Goal: Book appointment/travel/reservation

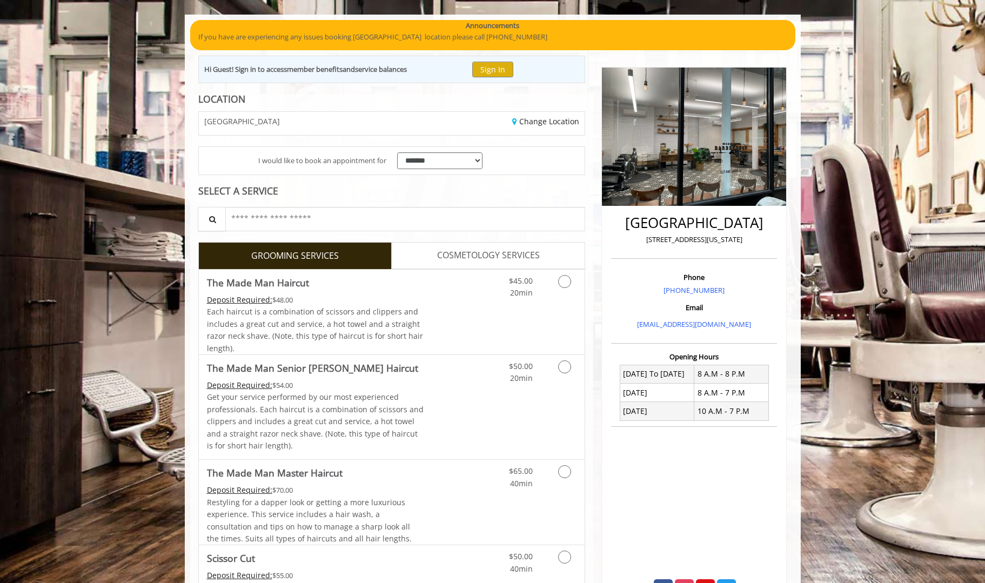
scroll to position [130, 0]
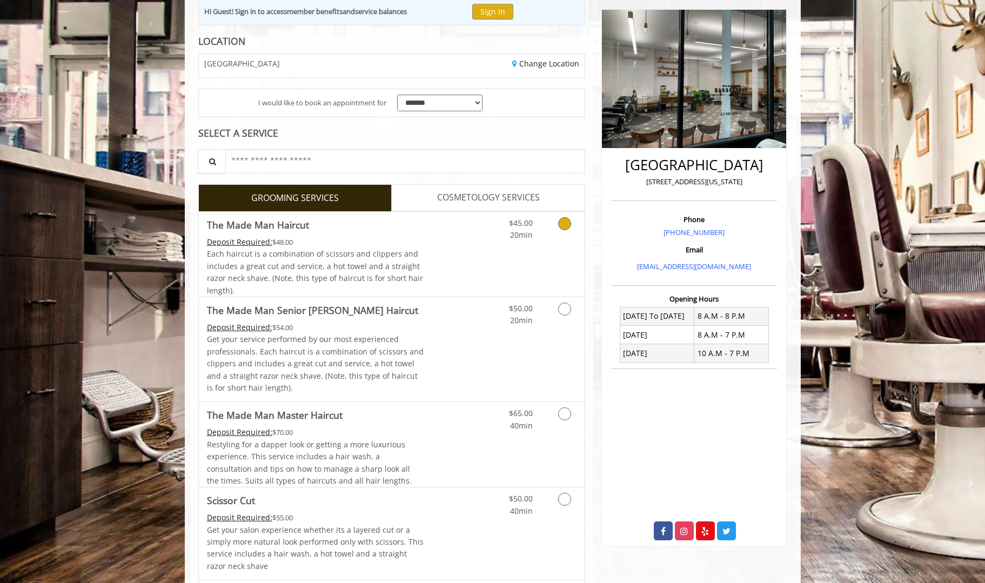
click at [553, 226] on link "Grooming services" at bounding box center [563, 227] width 28 height 30
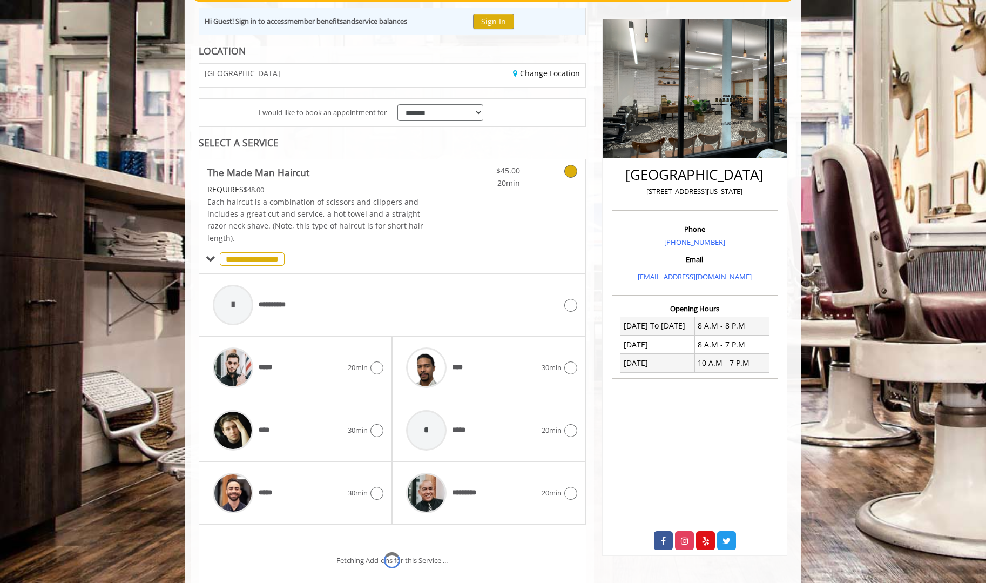
scroll to position [221, 0]
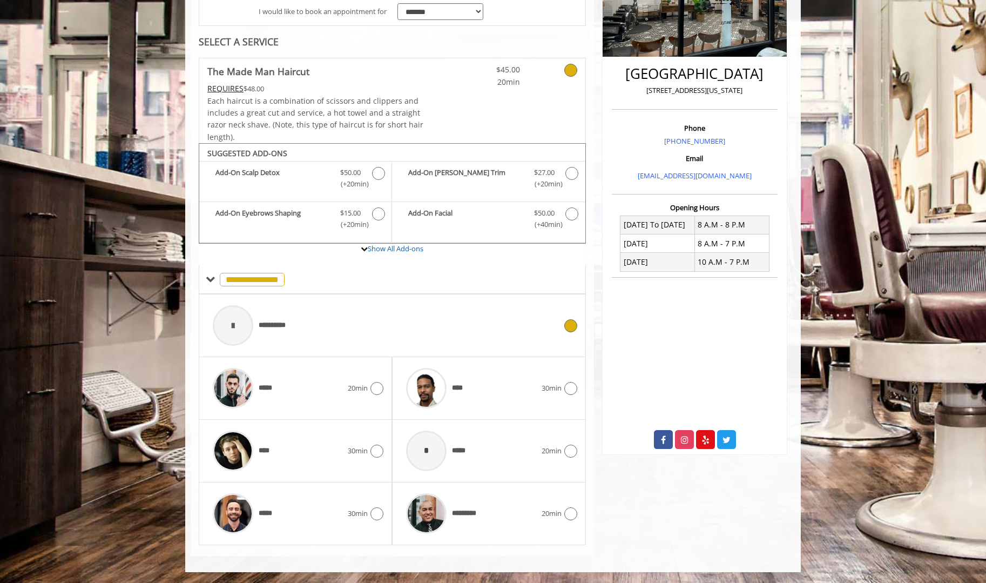
click at [455, 332] on div "**********" at bounding box center [384, 325] width 354 height 51
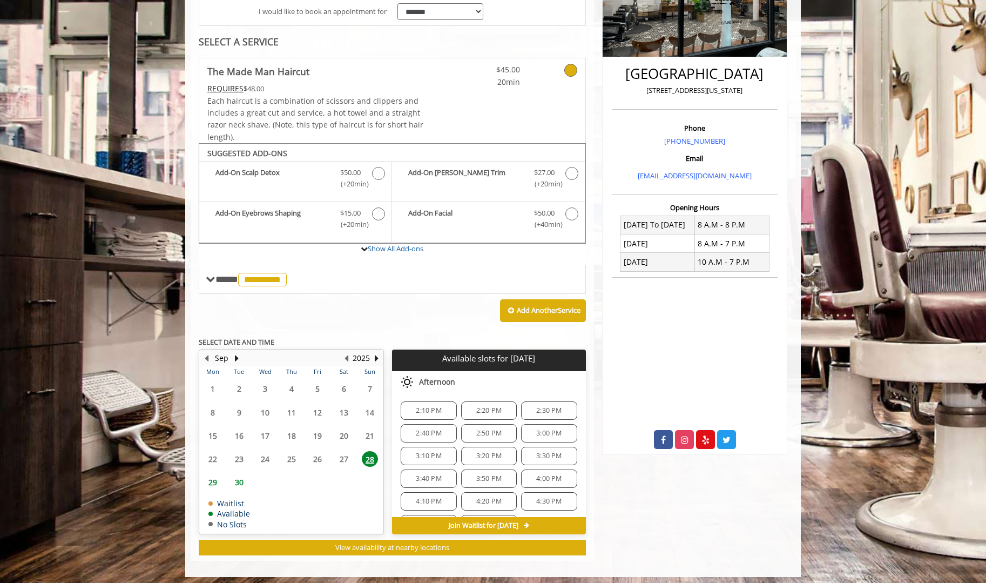
scroll to position [226, 0]
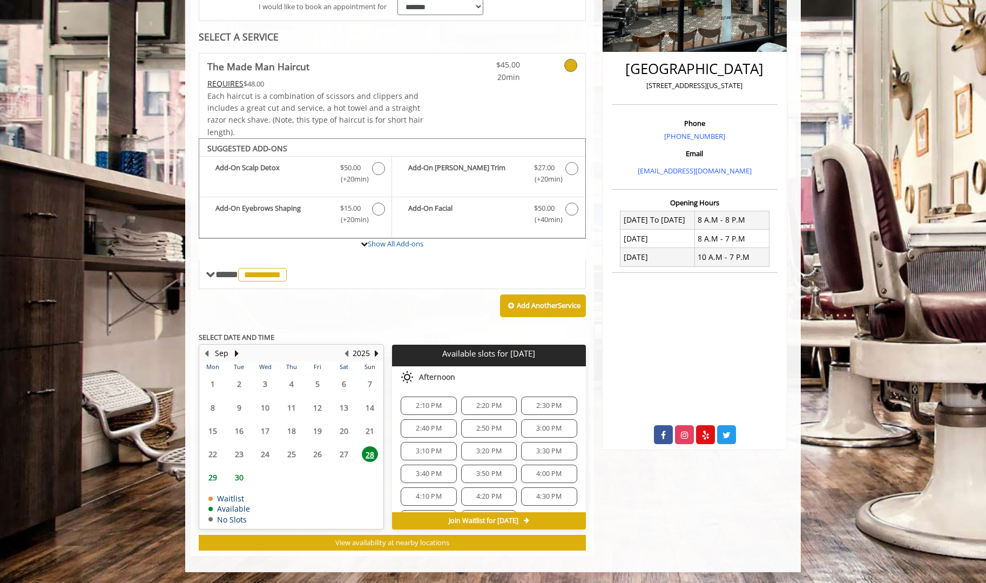
click at [536, 451] on span "3:30 PM" at bounding box center [548, 451] width 25 height 9
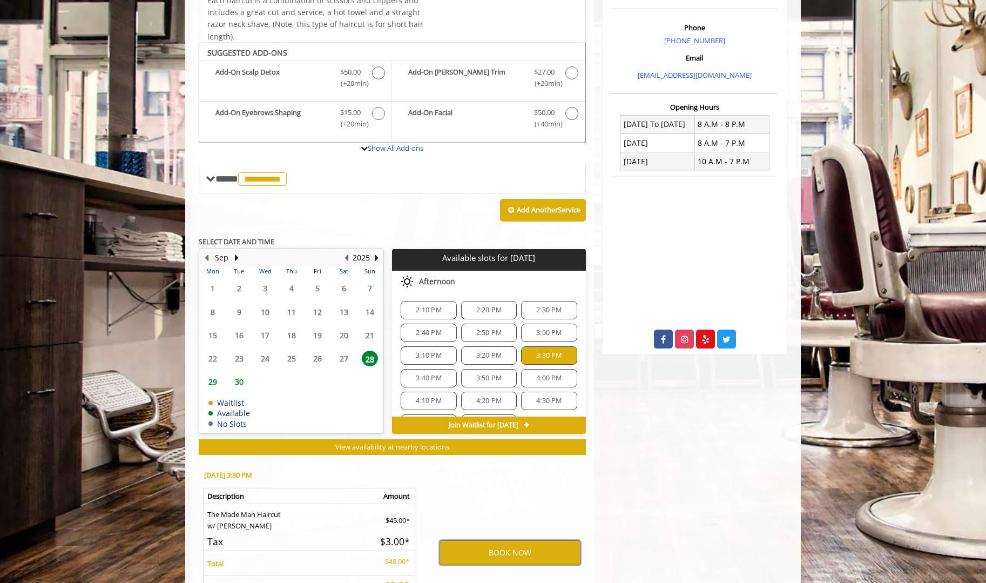
scroll to position [291, 0]
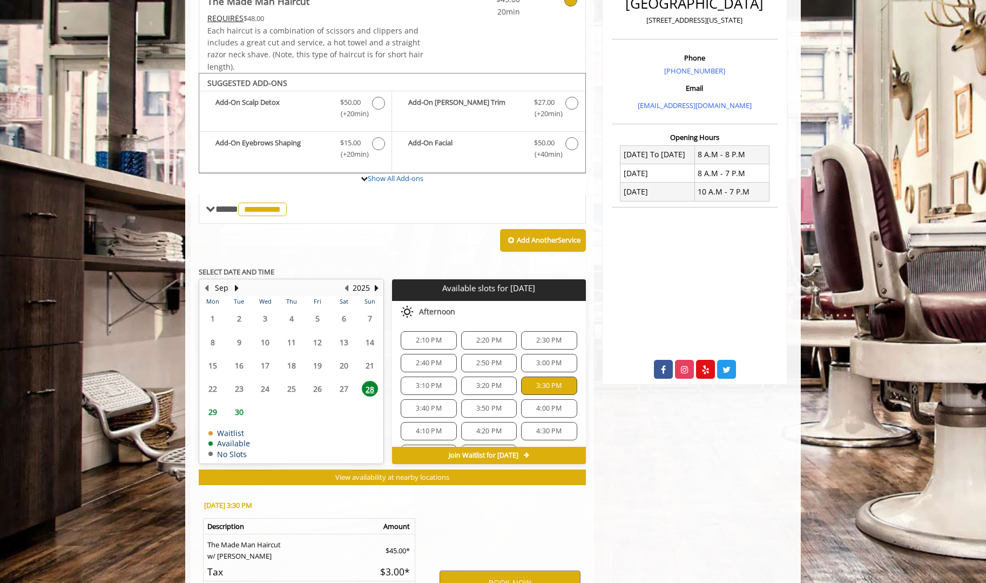
click at [497, 386] on span "3:20 PM" at bounding box center [488, 385] width 25 height 9
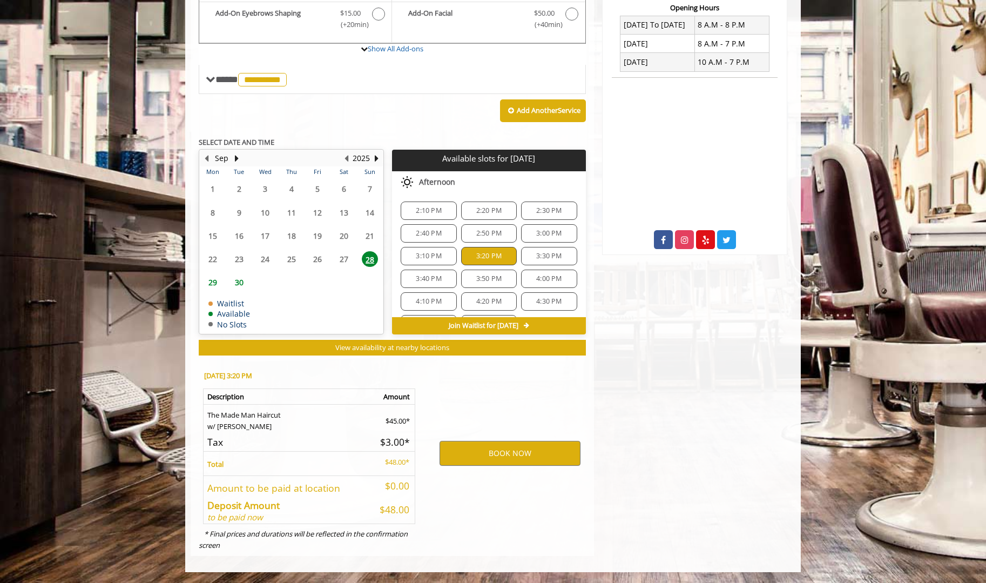
click at [538, 259] on span "3:30 PM" at bounding box center [548, 256] width 25 height 9
click at [529, 454] on button "BOOK NOW" at bounding box center [510, 453] width 141 height 25
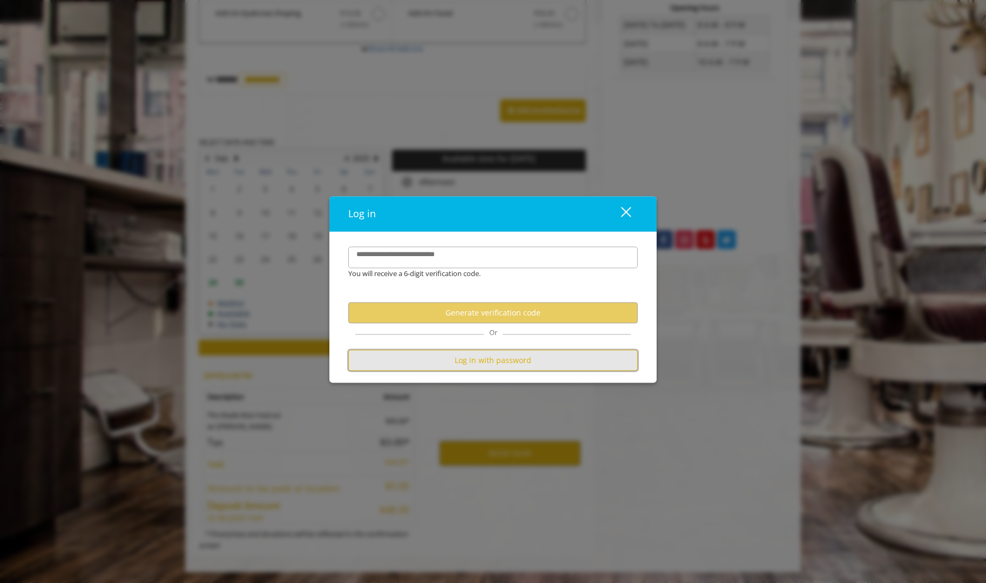
click at [514, 355] on button "Log in with password" at bounding box center [492, 360] width 289 height 21
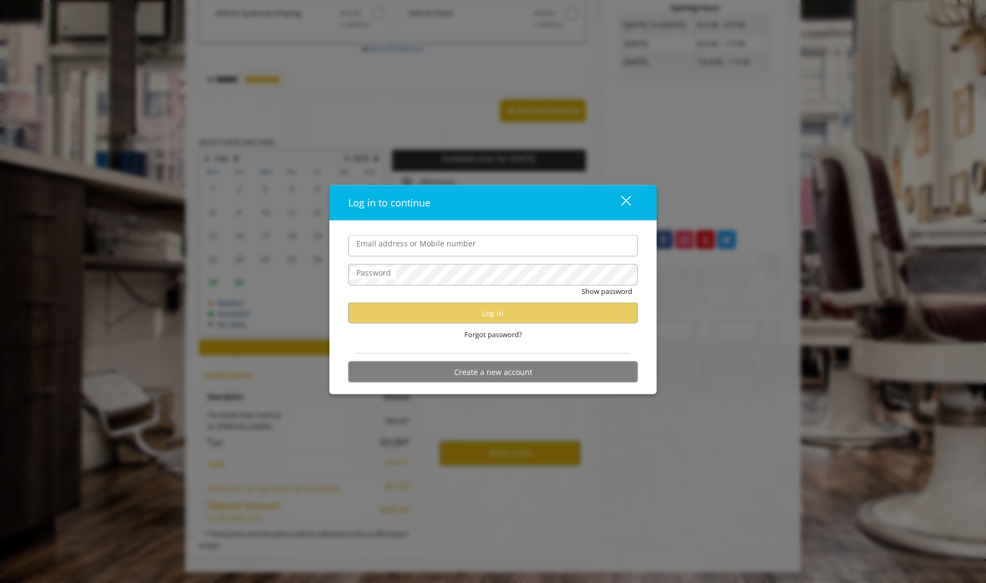
click at [624, 198] on div "close dialog" at bounding box center [626, 201] width 10 height 10
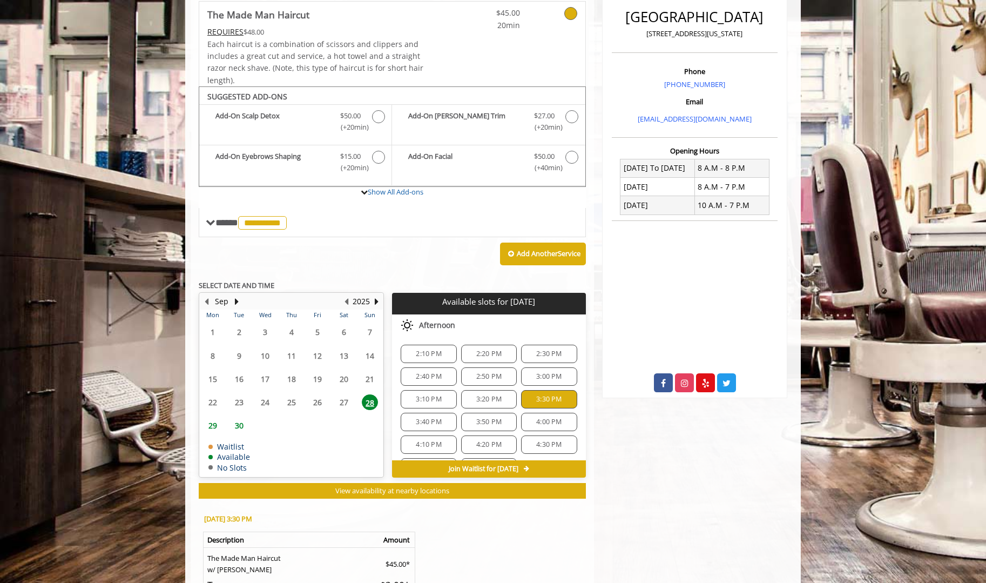
scroll to position [389, 0]
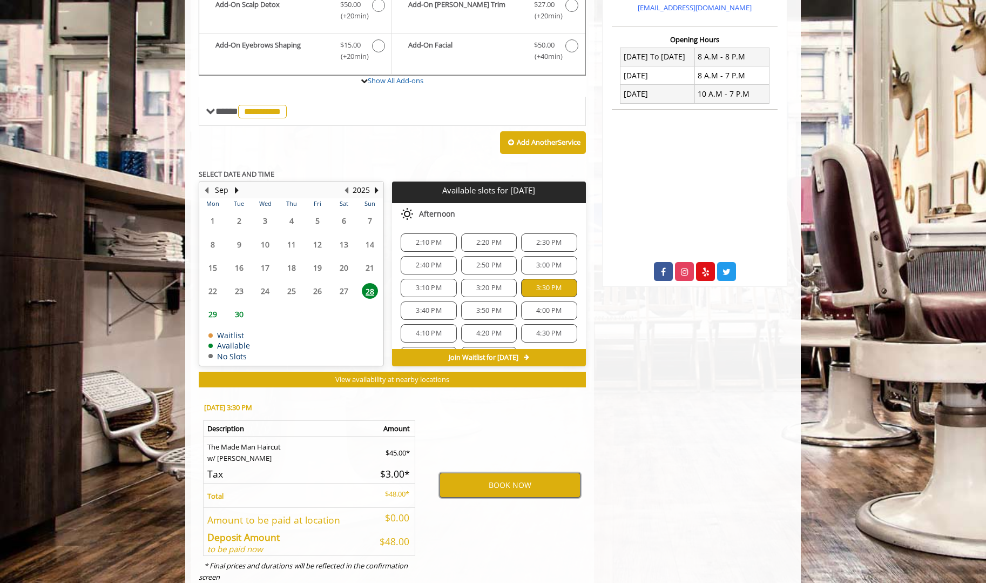
click at [508, 480] on button "BOOK NOW" at bounding box center [510, 485] width 141 height 25
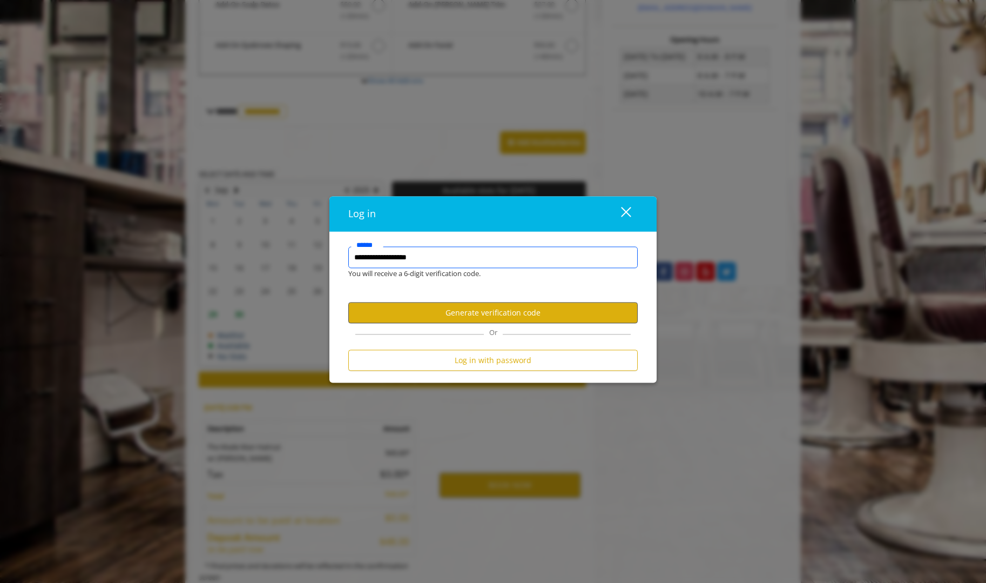
type input "**********"
click at [482, 312] on button "Generate verification code" at bounding box center [492, 312] width 289 height 21
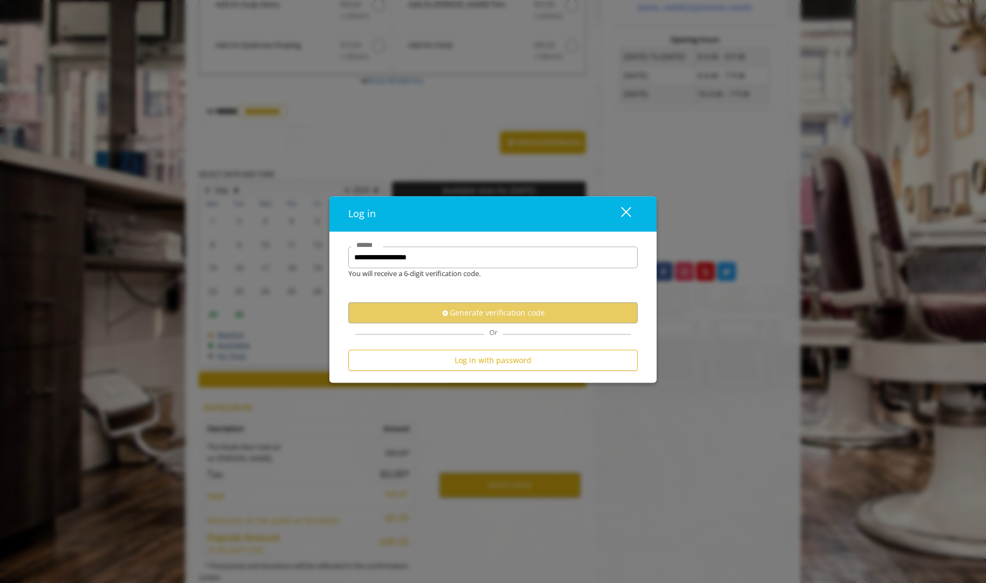
scroll to position [0, 0]
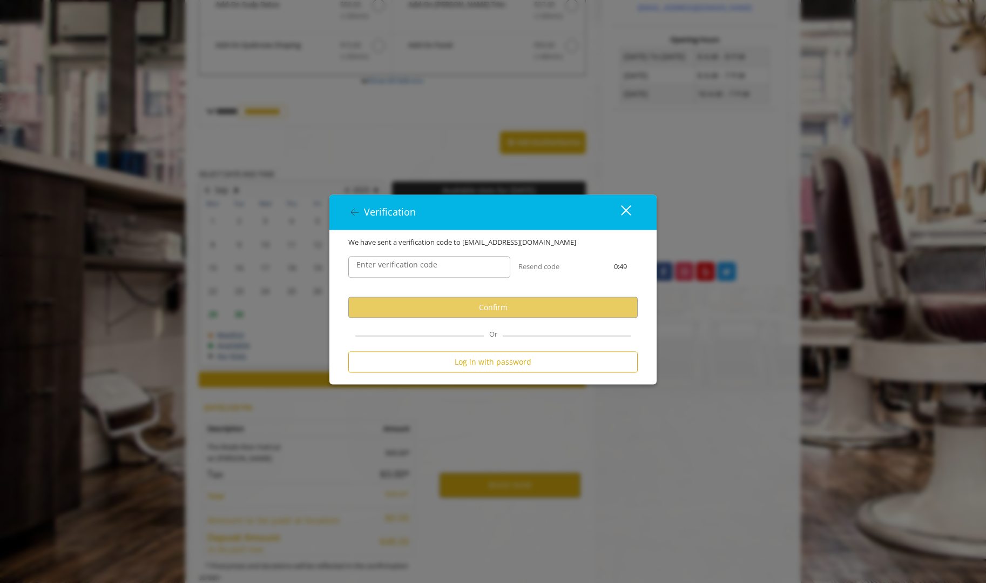
click at [409, 264] on label "Enter verification code" at bounding box center [397, 265] width 92 height 12
click at [408, 270] on label "Enter verification code" at bounding box center [397, 265] width 92 height 12
click at [408, 270] on input "Enter verification code" at bounding box center [429, 268] width 162 height 22
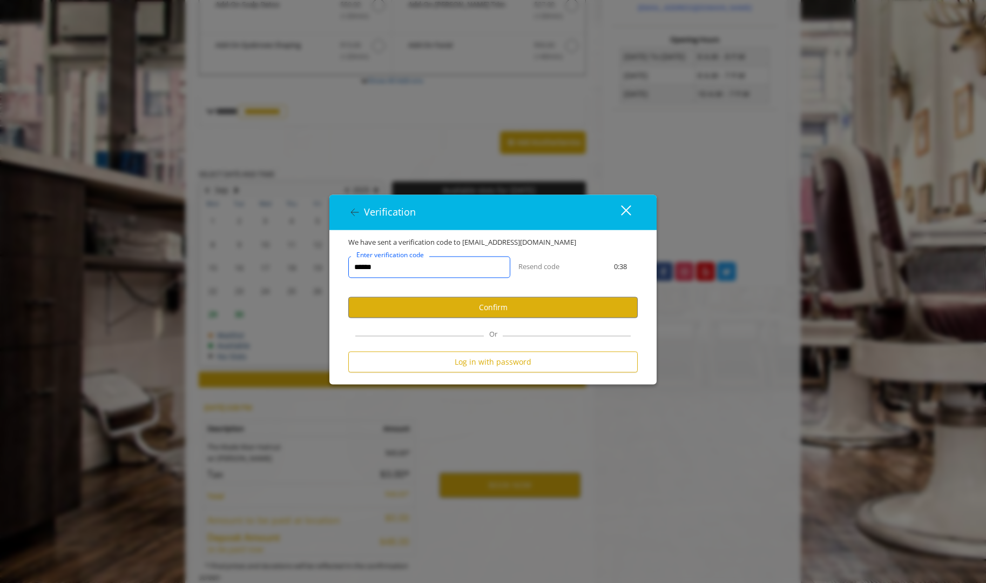
type input "******"
click at [622, 213] on div "close dialog" at bounding box center [626, 210] width 10 height 10
